Goal: Navigation & Orientation: Go to known website

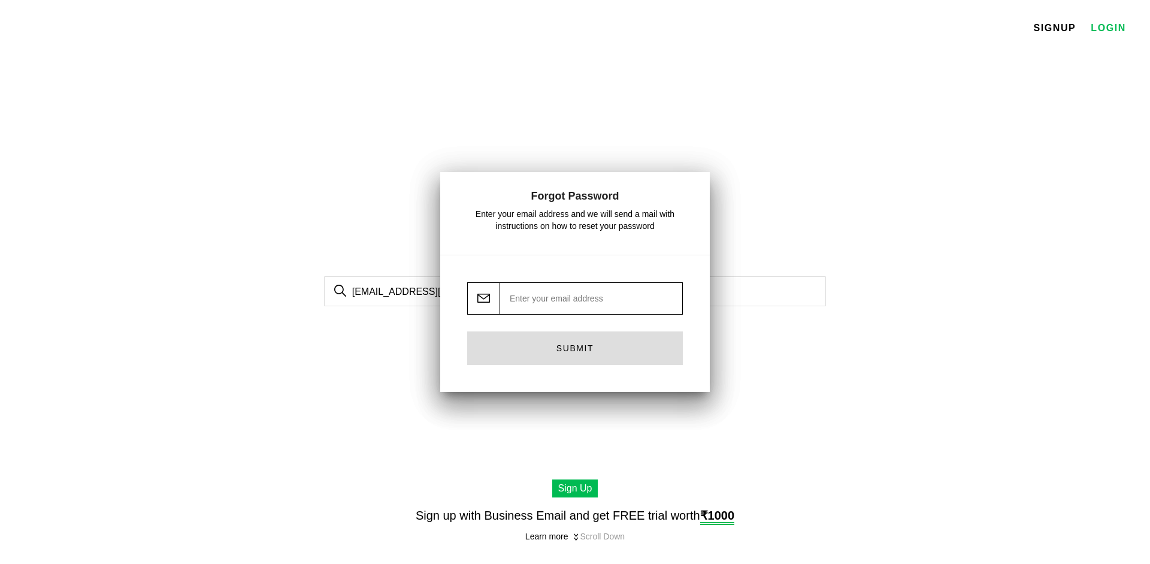
type input "[EMAIL_ADDRESS][DOMAIN_NAME]"
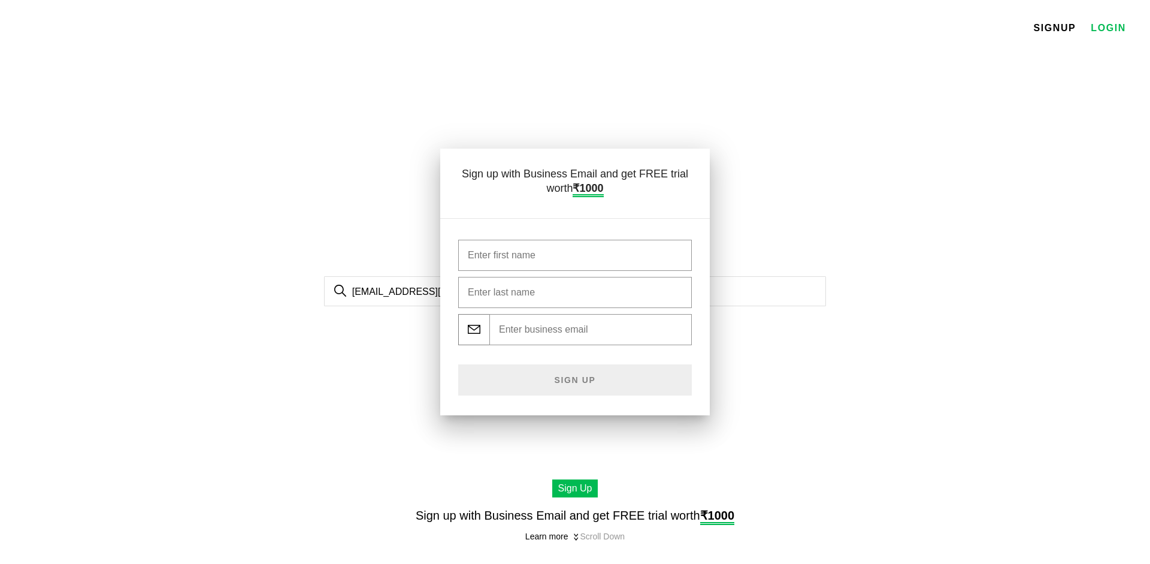
type input "[EMAIL_ADDRESS][DOMAIN_NAME]"
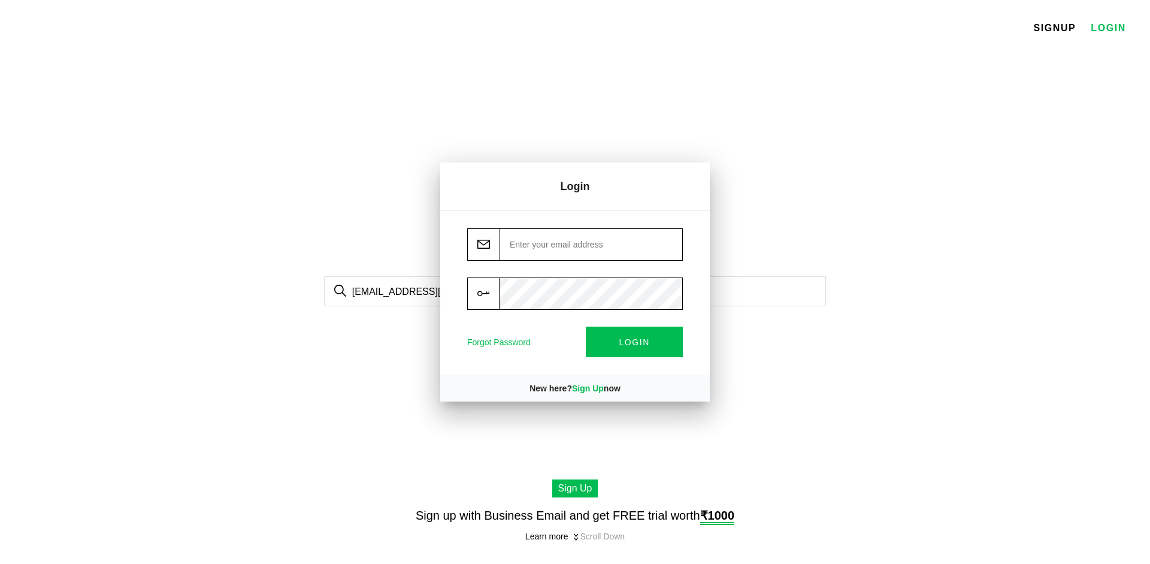
type input "[EMAIL_ADDRESS][DOMAIN_NAME]"
type input "fuzzpass@gmail.com"
